Goal: Task Accomplishment & Management: Manage account settings

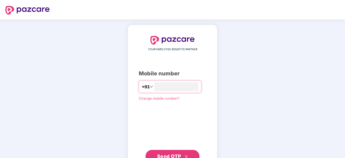
scroll to position [20, 0]
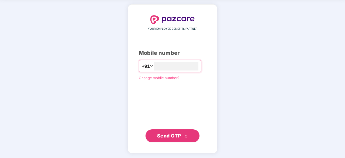
type input "**********"
click at [186, 132] on span "Send OTP" at bounding box center [172, 136] width 31 height 8
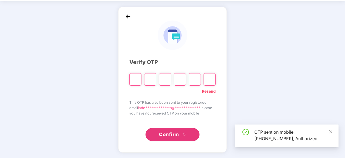
scroll to position [18, 0]
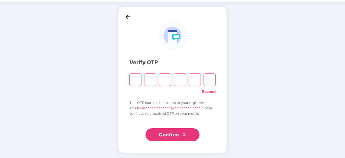
type input "*"
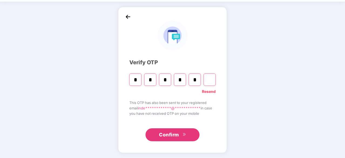
type input "*"
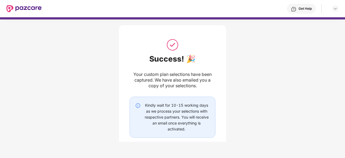
click at [19, 5] on div at bounding box center [23, 8] width 35 height 17
click at [20, 7] on img at bounding box center [23, 8] width 35 height 7
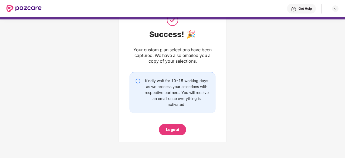
scroll to position [36, 0]
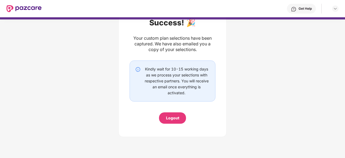
click at [173, 117] on div "Logout" at bounding box center [172, 118] width 13 height 6
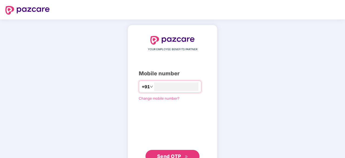
scroll to position [20, 0]
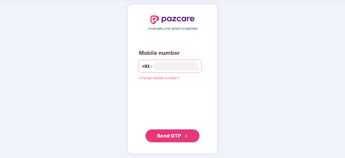
type input "**********"
click at [173, 133] on span "Send OTP" at bounding box center [169, 136] width 24 height 6
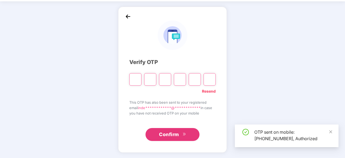
scroll to position [18, 0]
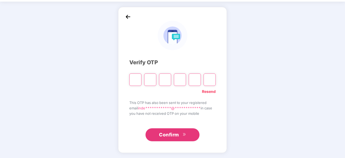
type input "*"
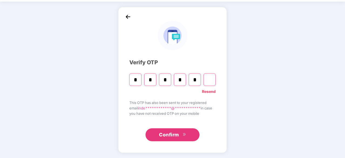
type input "*"
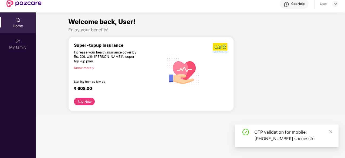
scroll to position [0, 0]
